Goal: Information Seeking & Learning: Learn about a topic

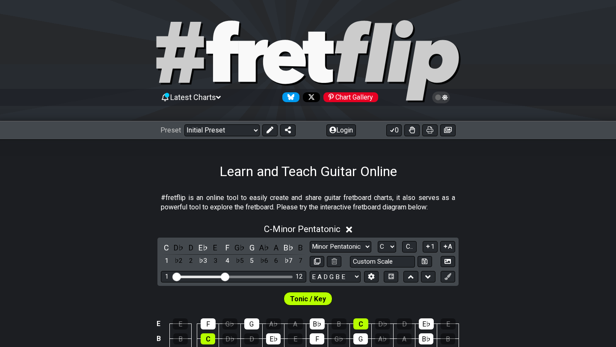
click at [225, 123] on div "Preset Welcome to #fretflip! Initial Preset Custom Preset Minor Pentatonic Majo…" at bounding box center [308, 130] width 616 height 19
click at [225, 129] on select "Welcome to #fretflip! Initial Preset Custom Preset Minor Pentatonic Major Penta…" at bounding box center [221, 130] width 75 height 12
click at [184, 124] on select "Welcome to #fretflip! Initial Preset Custom Preset Minor Pentatonic Major Penta…" at bounding box center [221, 130] width 75 height 12
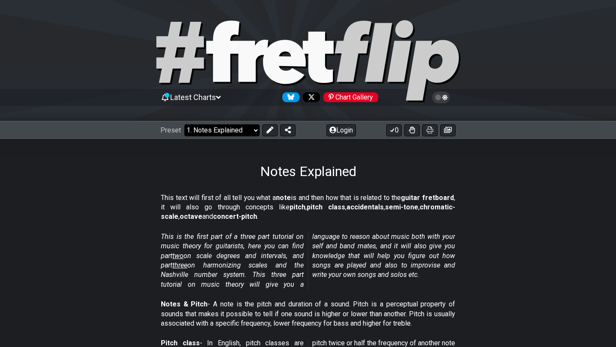
click at [213, 134] on select "Welcome to #fretflip! Initial Preset Custom Preset Minor Pentatonic Major Penta…" at bounding box center [221, 130] width 75 height 12
click at [184, 124] on select "Welcome to #fretflip! Initial Preset Custom Preset Minor Pentatonic Major Penta…" at bounding box center [221, 130] width 75 height 12
select select "/harmonizing-scales"
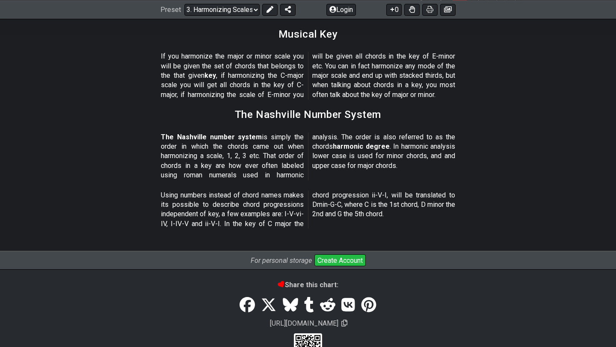
scroll to position [1040, 0]
